Goal: Task Accomplishment & Management: Manage account settings

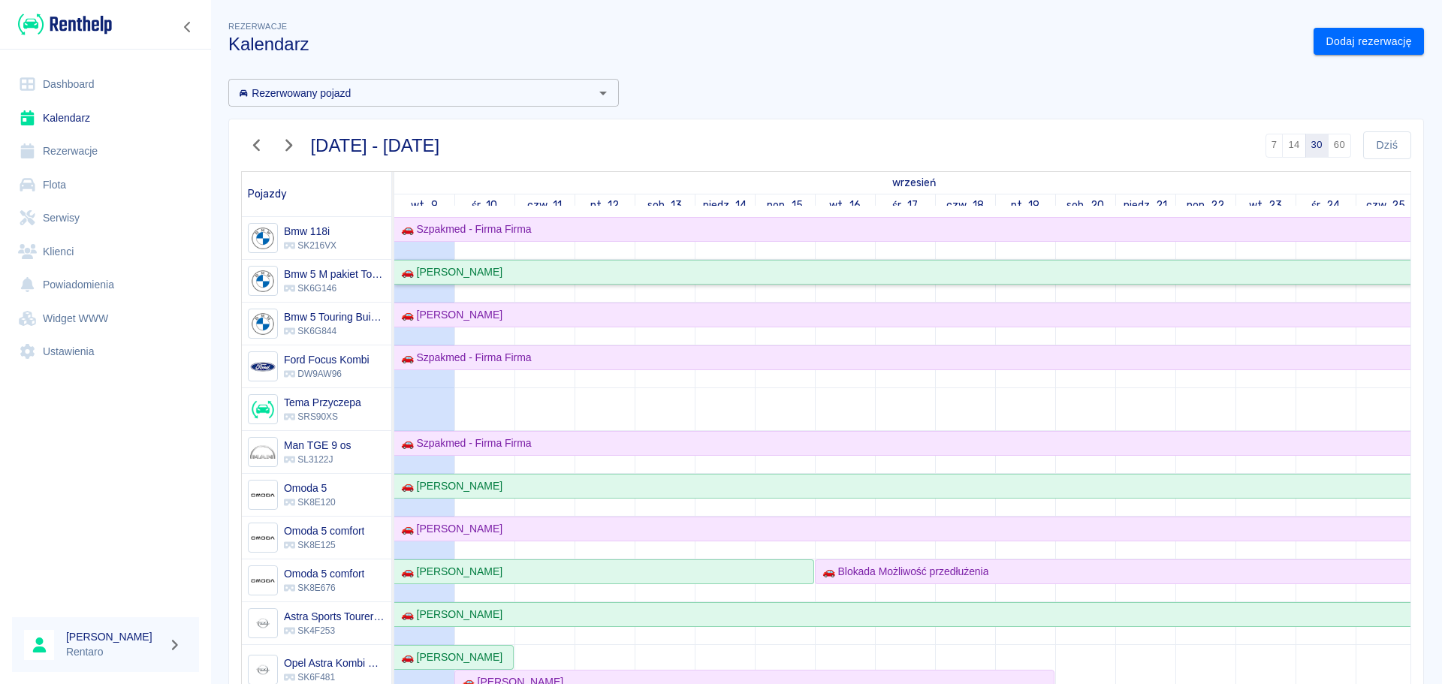
click at [483, 271] on div "🚗 [PERSON_NAME]" at bounding box center [448, 272] width 107 height 16
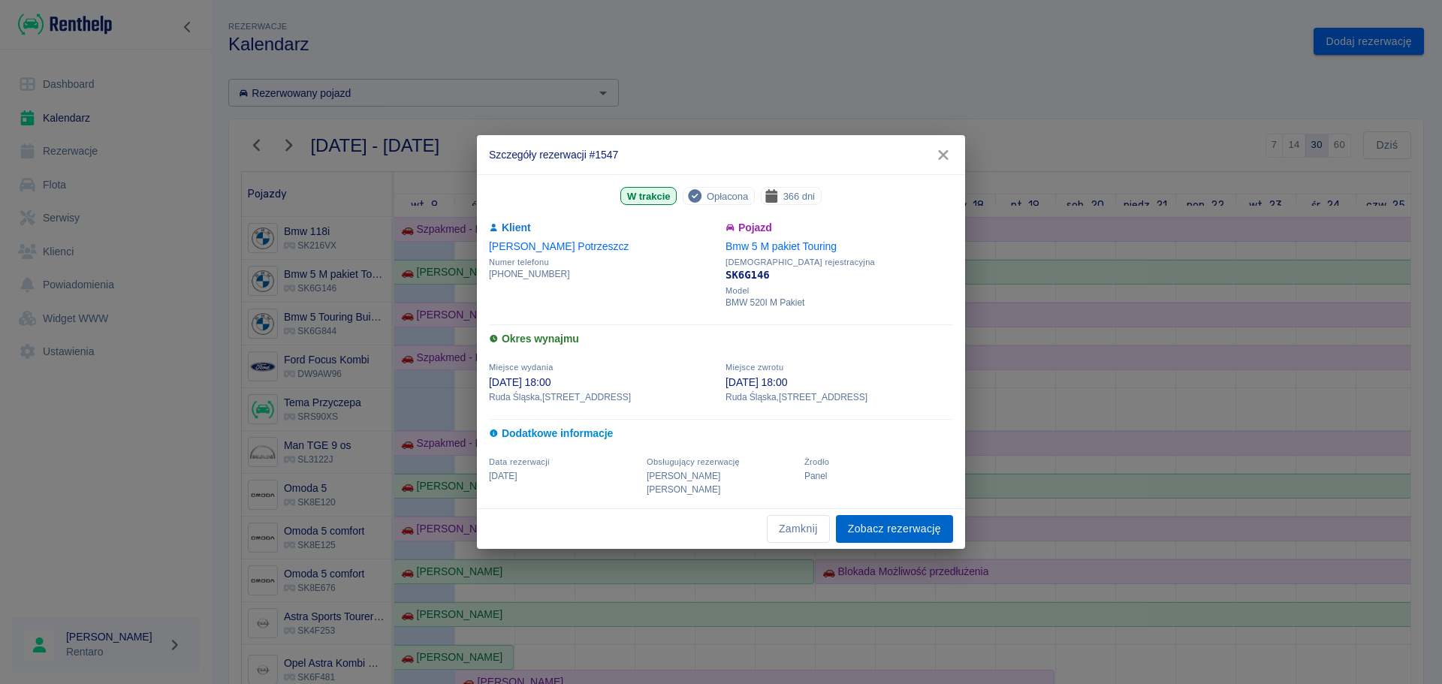
click at [888, 527] on link "Zobacz rezerwację" at bounding box center [894, 529] width 117 height 28
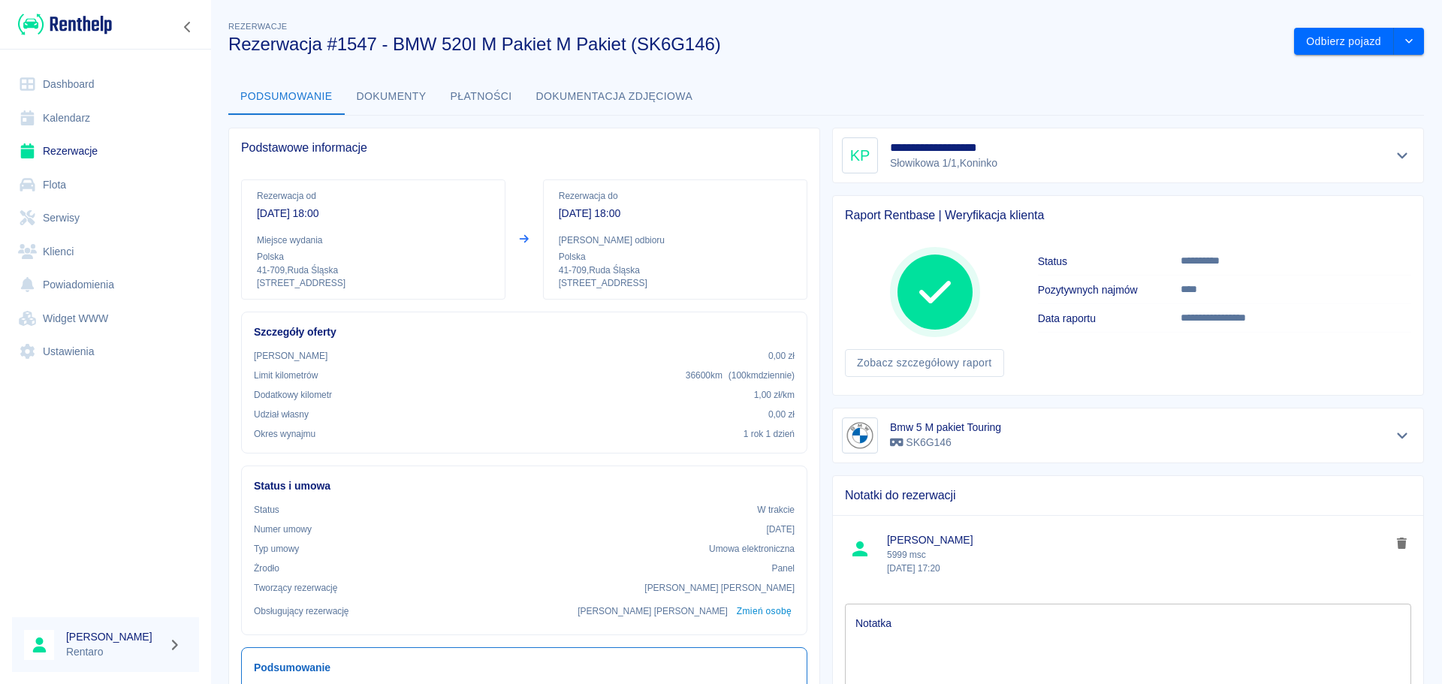
click at [397, 94] on button "Dokumenty" at bounding box center [392, 97] width 94 height 36
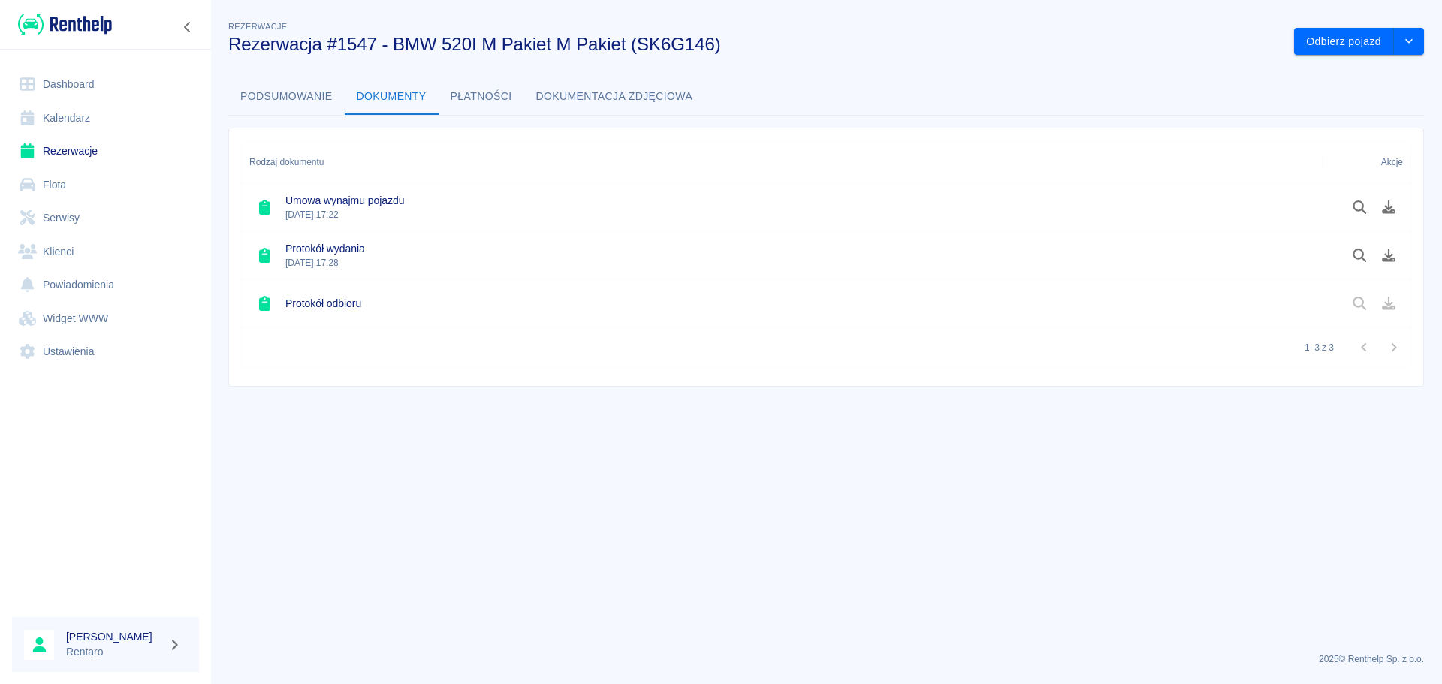
click at [305, 92] on button "Podsumowanie" at bounding box center [286, 97] width 116 height 36
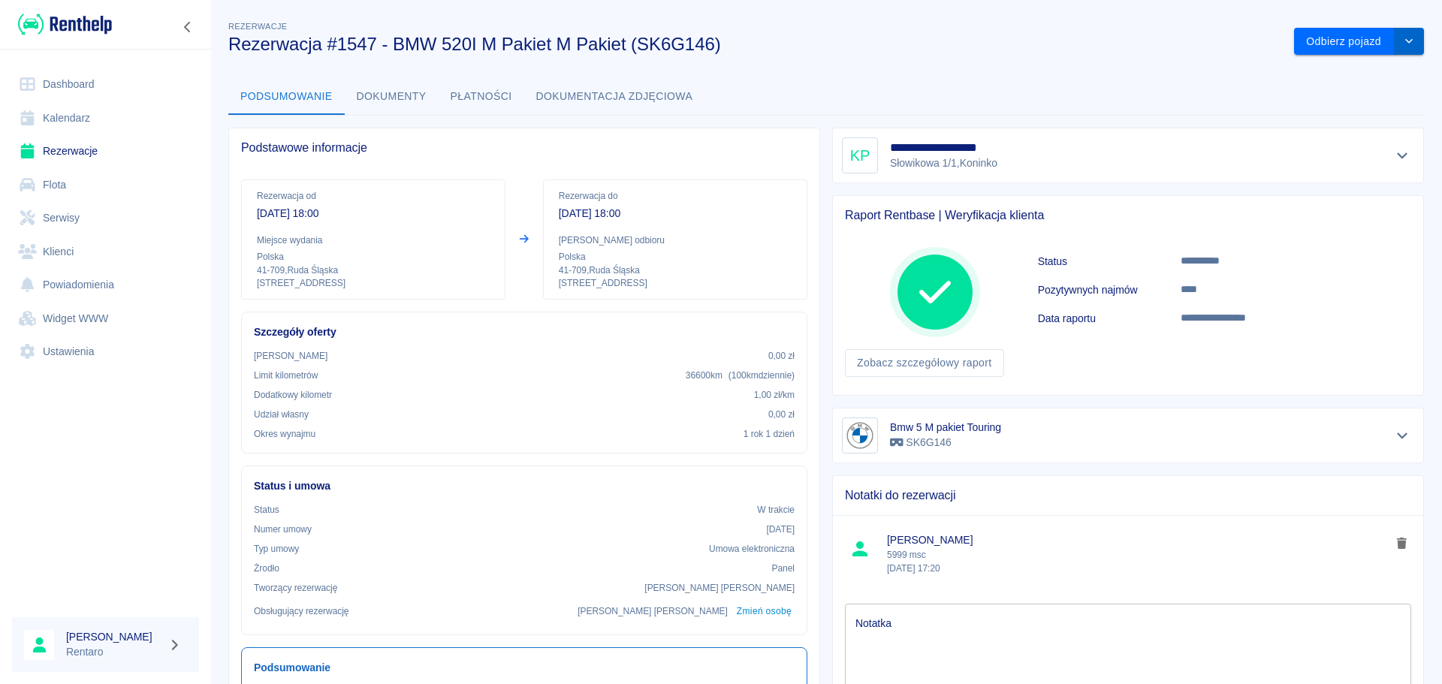
click at [1407, 40] on button "drop-down" at bounding box center [1409, 42] width 30 height 28
click at [1319, 77] on li "Przedłuż rezerwację" at bounding box center [1348, 73] width 118 height 25
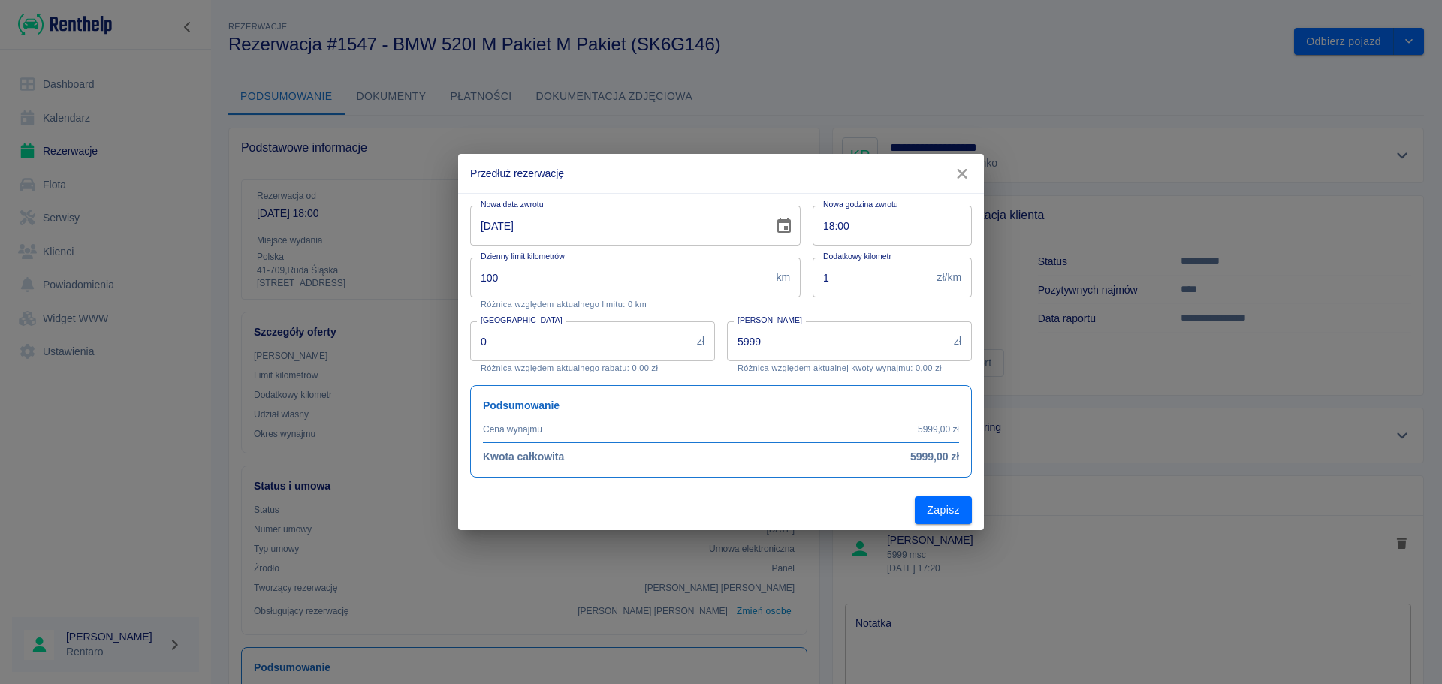
click at [962, 173] on icon "button" at bounding box center [962, 174] width 10 height 10
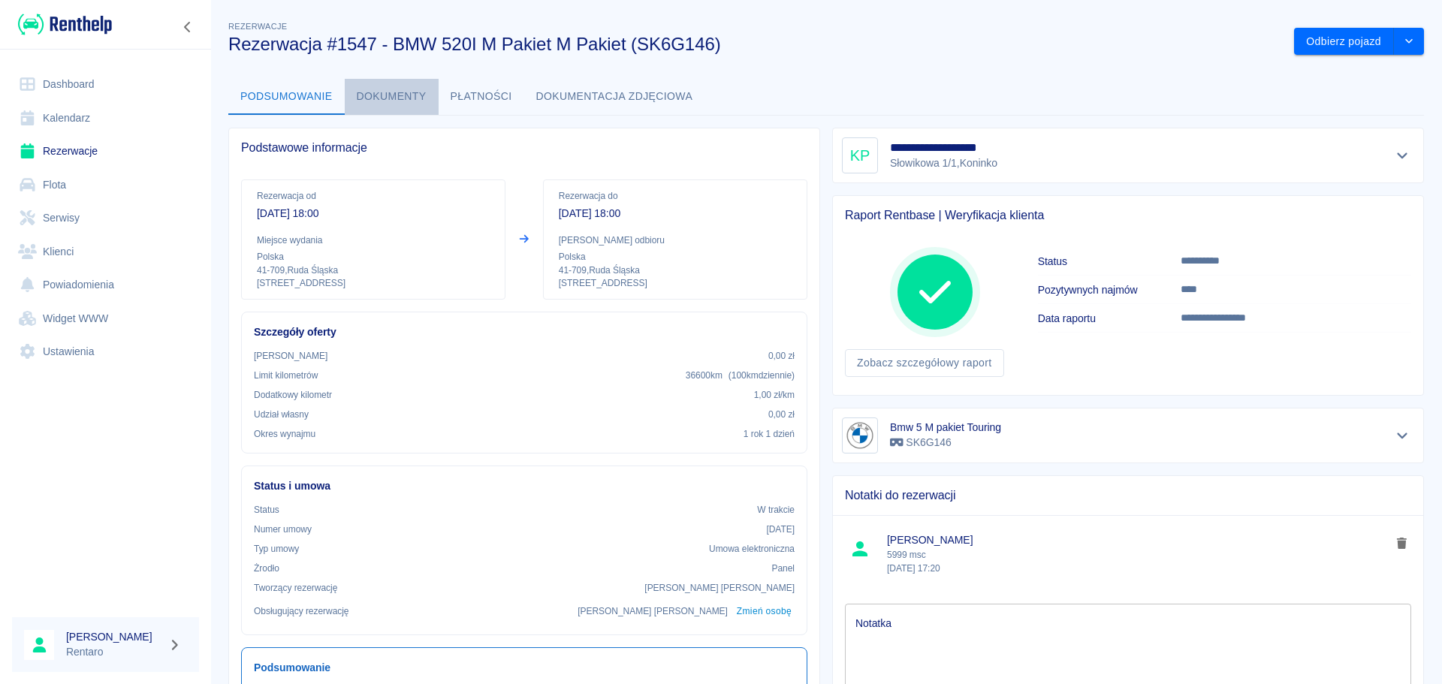
click at [391, 91] on button "Dokumenty" at bounding box center [392, 97] width 94 height 36
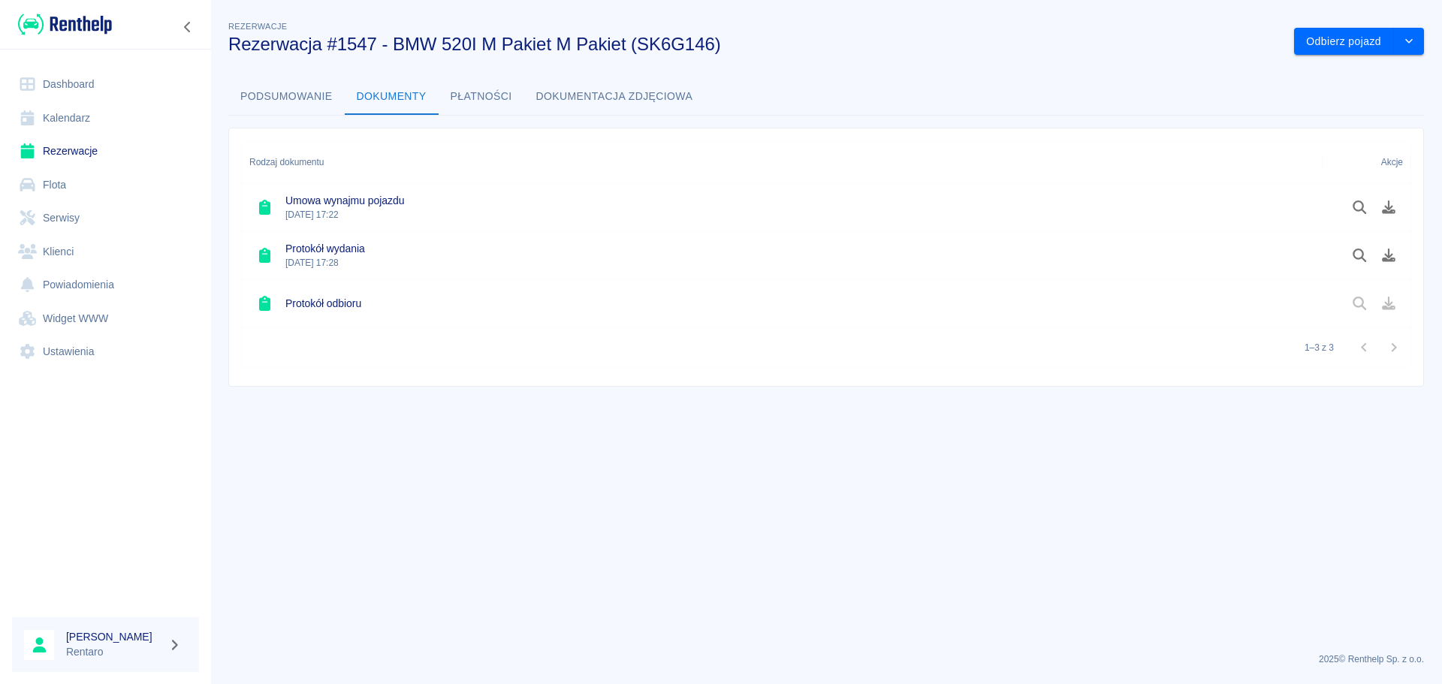
click at [485, 95] on button "Płatności" at bounding box center [482, 97] width 86 height 36
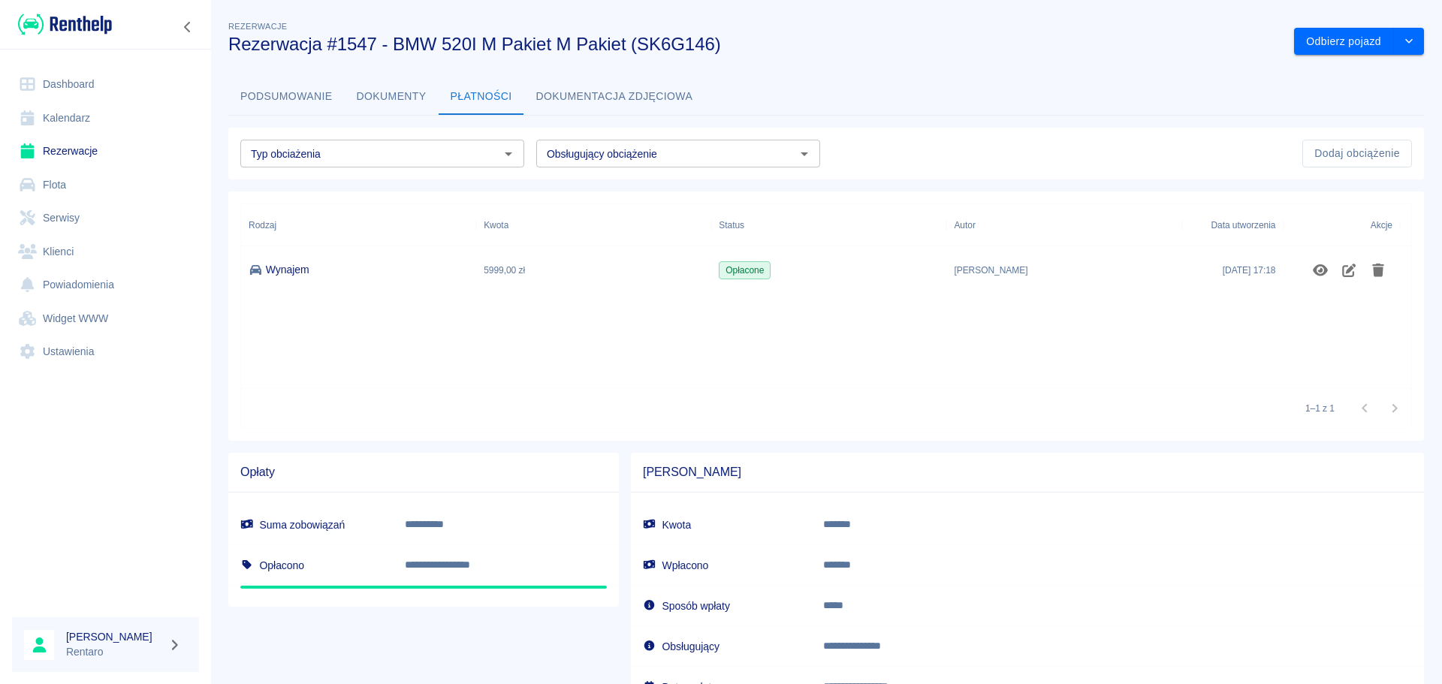
click at [420, 86] on button "Dokumenty" at bounding box center [392, 97] width 94 height 36
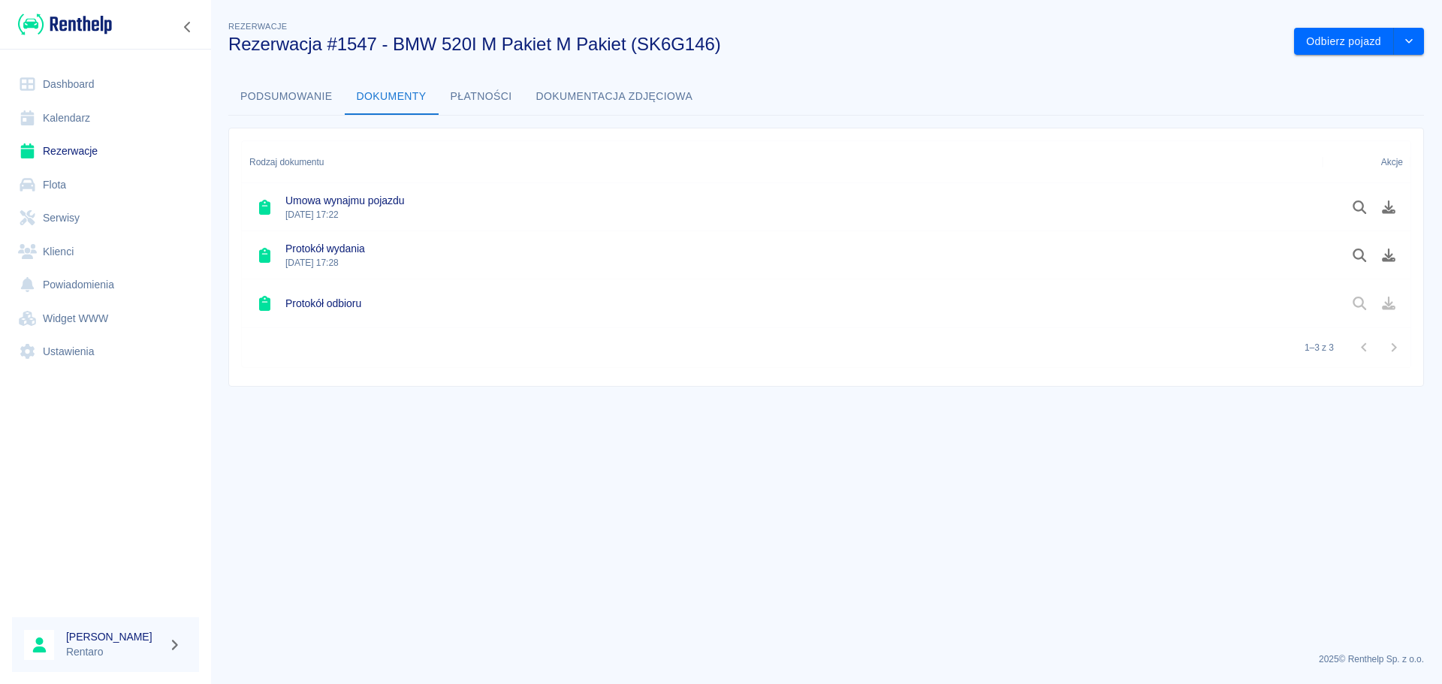
click at [275, 101] on button "Podsumowanie" at bounding box center [286, 97] width 116 height 36
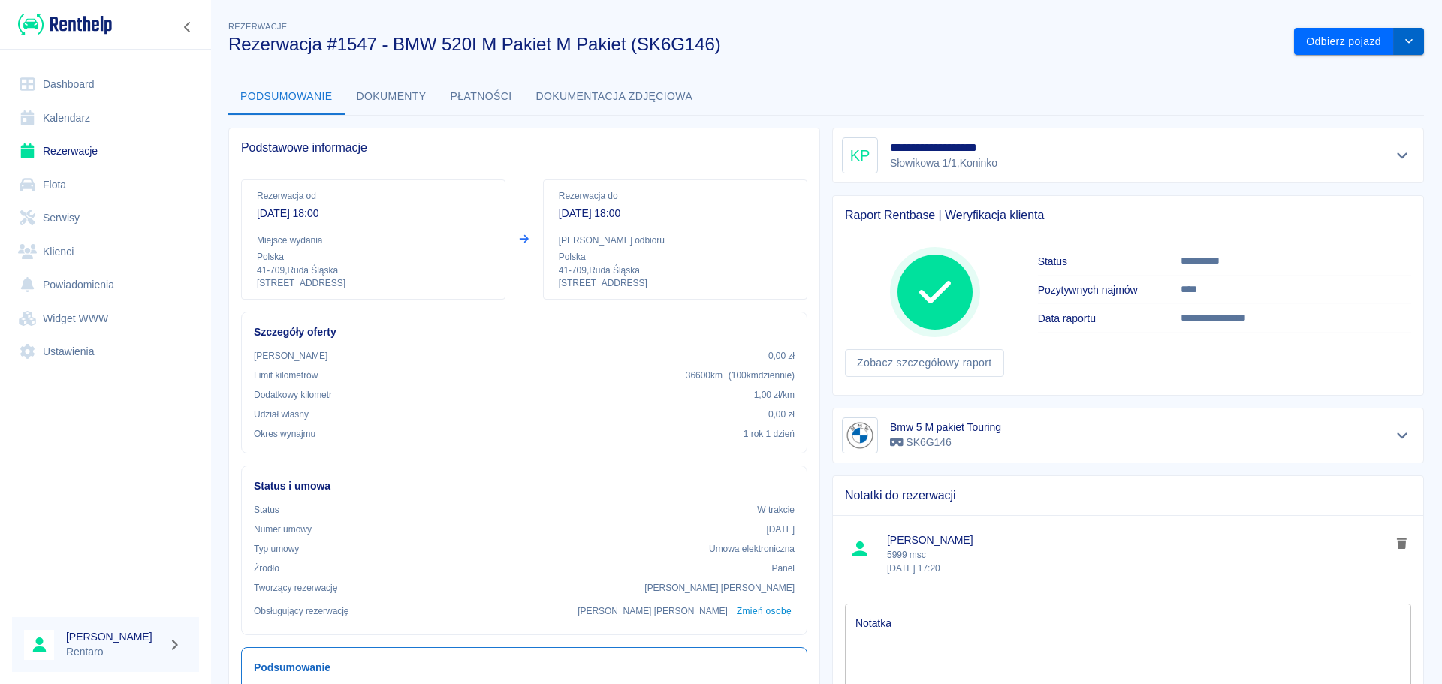
click at [1403, 40] on icon "drop-down" at bounding box center [1409, 41] width 12 height 10
click at [1037, 69] on div "**********" at bounding box center [826, 533] width 1232 height 1055
click at [406, 97] on button "Dokumenty" at bounding box center [392, 97] width 94 height 36
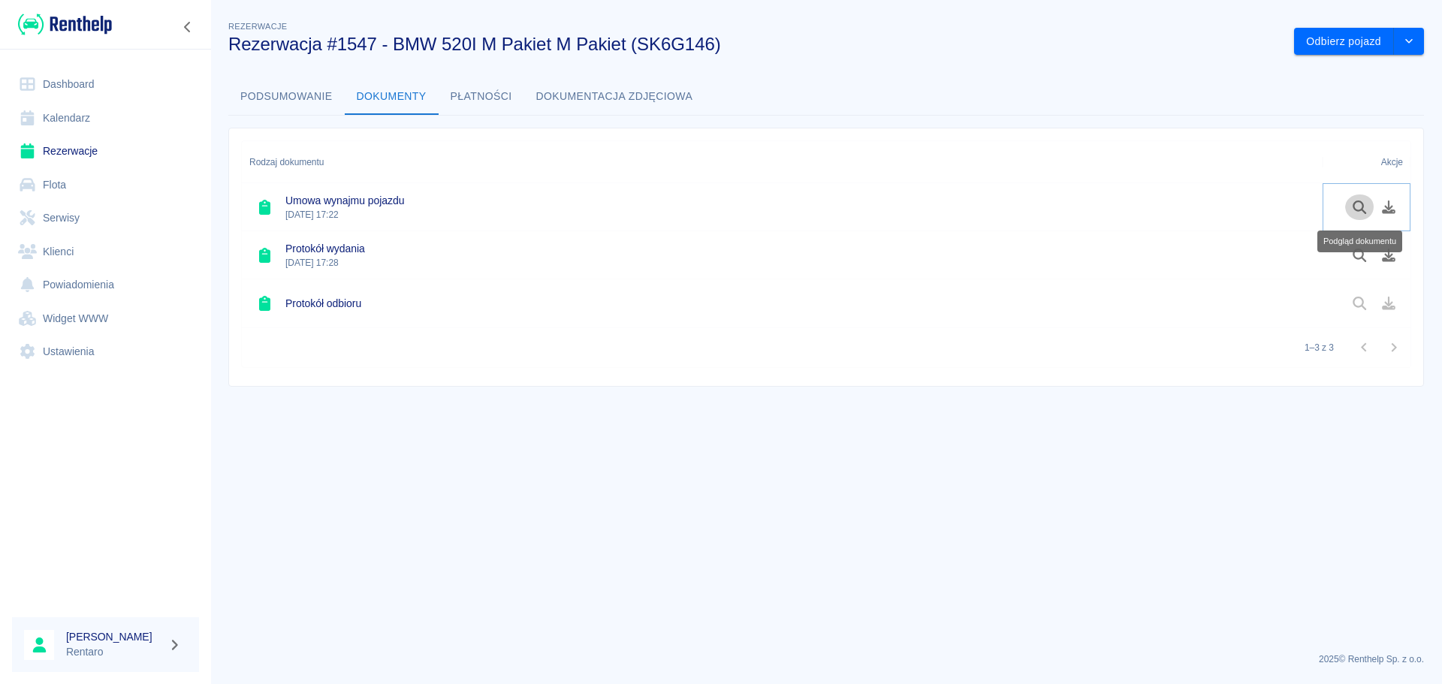
click at [1363, 203] on icon "Podgląd dokumentu" at bounding box center [1359, 208] width 17 height 14
